Goal: Complete application form

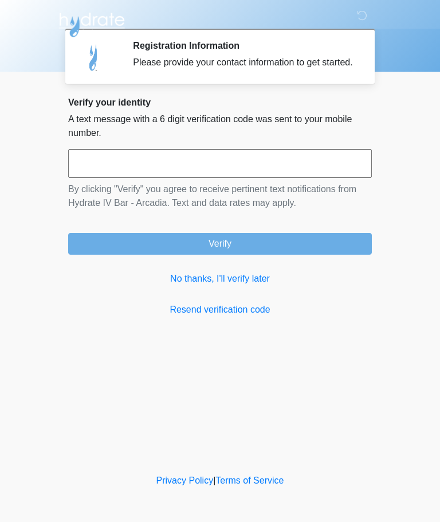
click at [262, 161] on input "text" at bounding box center [220, 163] width 304 height 29
type input "******"
click at [275, 255] on button "Verify" at bounding box center [220, 244] width 304 height 22
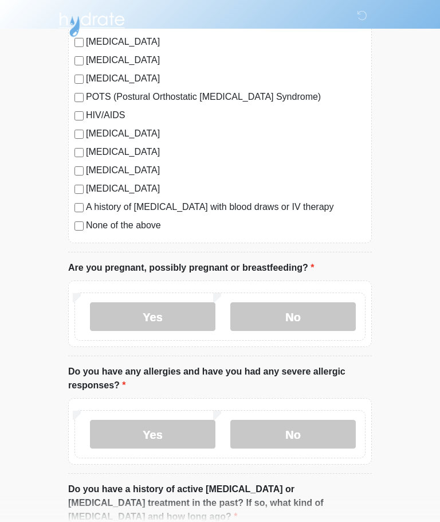
scroll to position [259, 0]
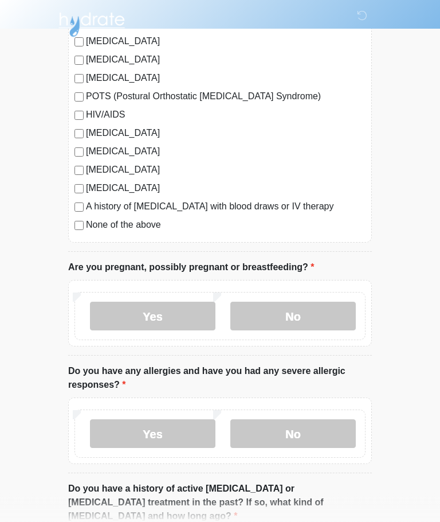
click at [306, 315] on label "No" at bounding box center [293, 316] width 126 height 29
click at [298, 430] on label "No" at bounding box center [293, 433] width 126 height 29
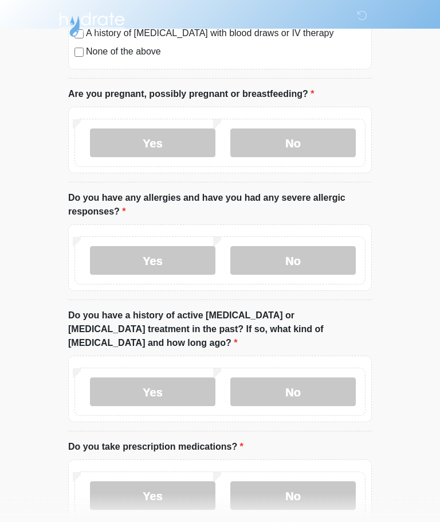
scroll to position [439, 0]
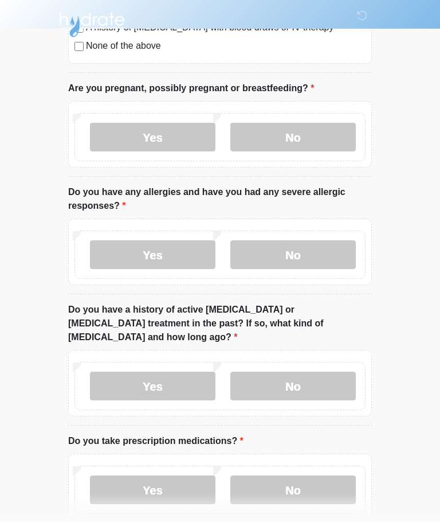
click at [306, 371] on label "No" at bounding box center [293, 385] width 126 height 29
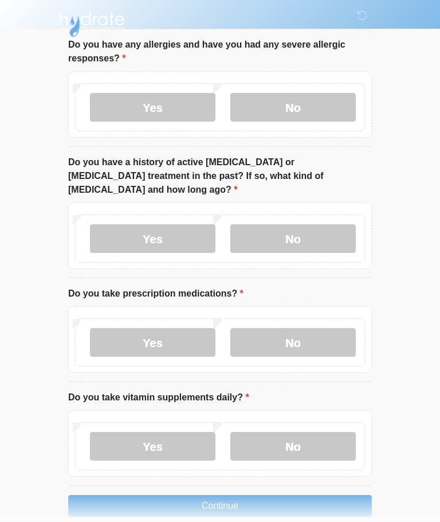
scroll to position [588, 0]
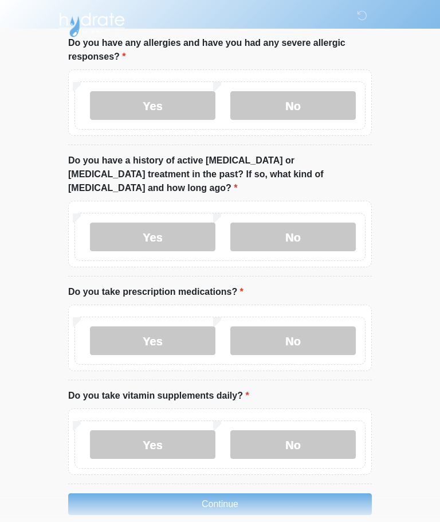
click at [306, 327] on label "No" at bounding box center [293, 340] width 126 height 29
click at [303, 430] on label "No" at bounding box center [293, 444] width 126 height 29
click at [237, 493] on button "Continue" at bounding box center [220, 504] width 304 height 22
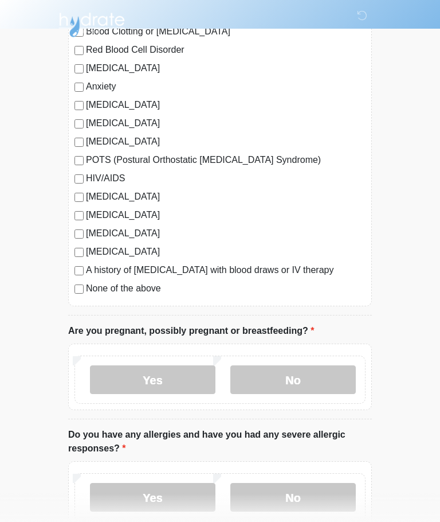
scroll to position [0, 0]
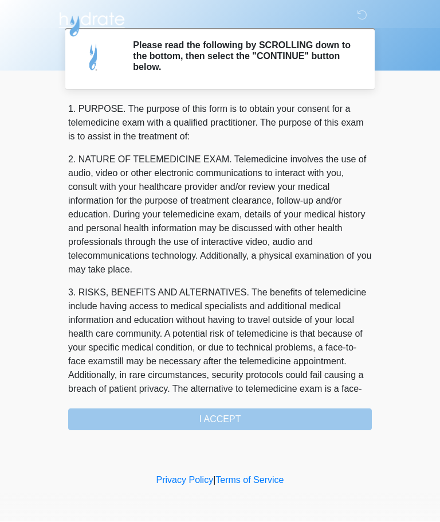
click at [229, 414] on div "1. PURPOSE. The purpose of this form is to obtain your consent for a telemedici…" at bounding box center [220, 267] width 304 height 328
click at [238, 412] on div "1. PURPOSE. The purpose of this form is to obtain your consent for a telemedici…" at bounding box center [220, 267] width 304 height 328
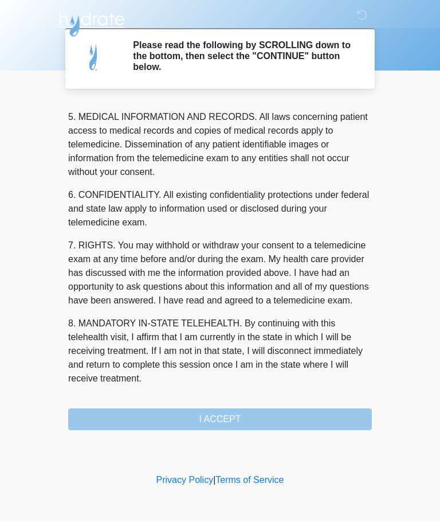
scroll to position [373, 0]
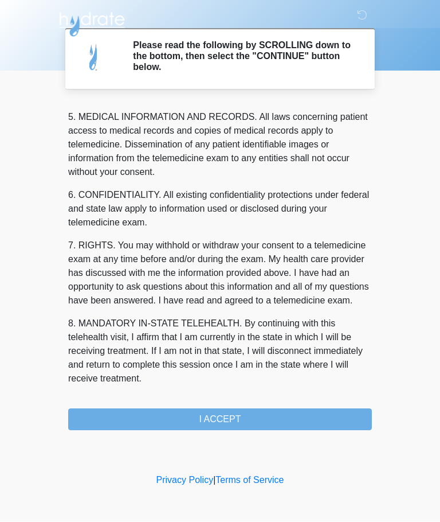
click at [239, 415] on button "I ACCEPT" at bounding box center [220, 420] width 304 height 22
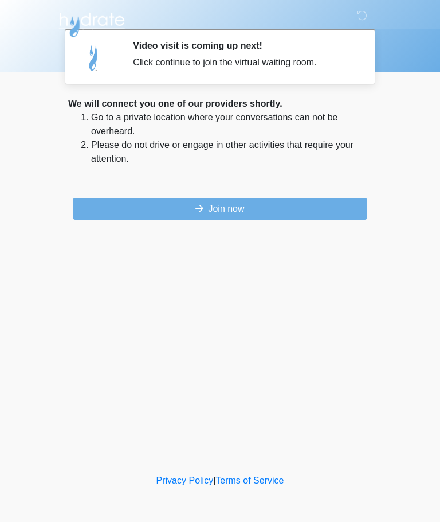
click at [261, 202] on button "Join now" at bounding box center [220, 209] width 295 height 22
